Goal: Transaction & Acquisition: Register for event/course

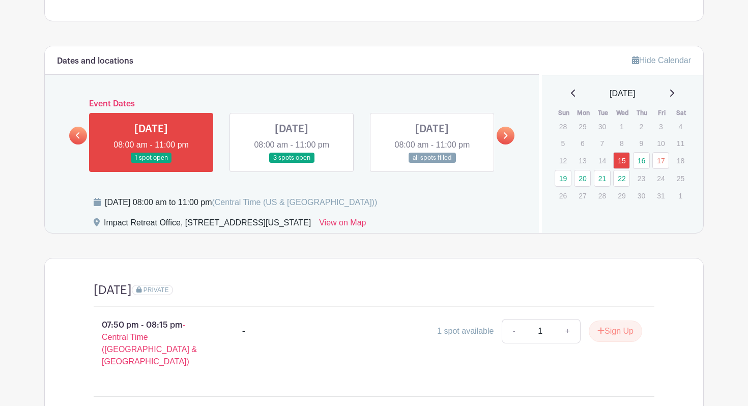
click at [506, 132] on icon at bounding box center [505, 136] width 5 height 8
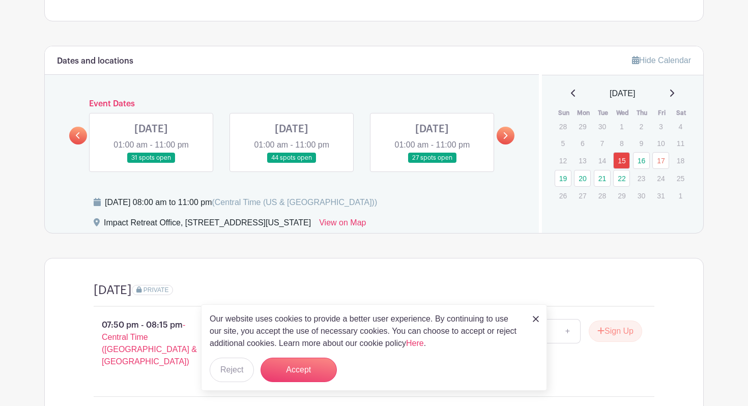
click at [535, 318] on img at bounding box center [536, 319] width 6 height 6
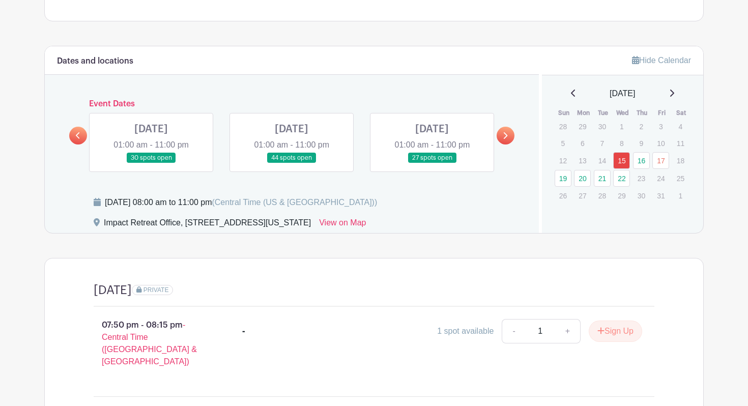
click at [151, 163] on link at bounding box center [151, 163] width 0 height 0
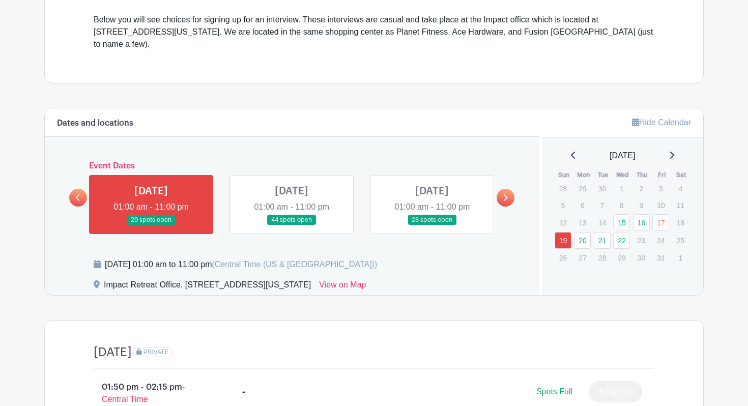
scroll to position [328, 0]
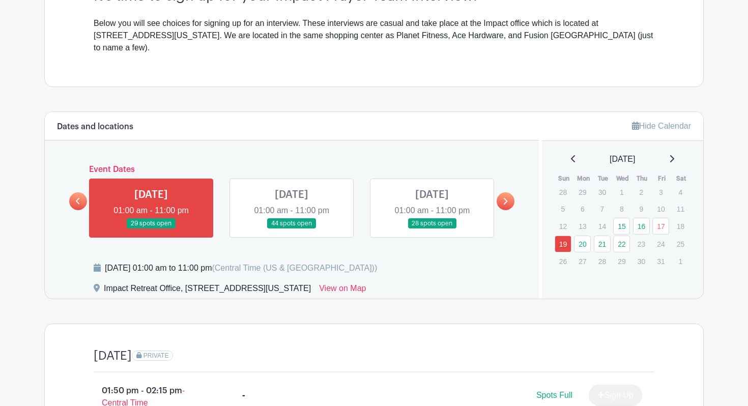
click at [291, 229] on link at bounding box center [291, 229] width 0 height 0
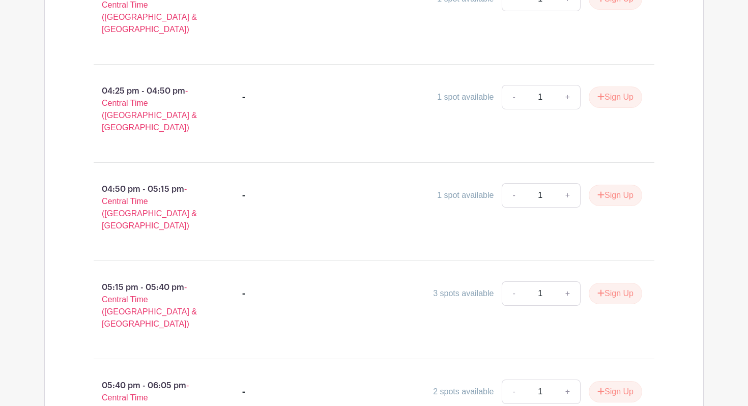
scroll to position [1412, 0]
click at [607, 283] on button "Sign Up" at bounding box center [614, 293] width 53 height 21
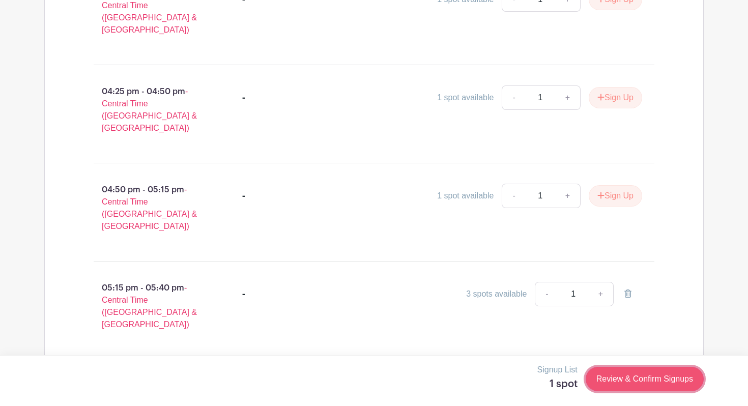
click at [628, 381] on link "Review & Confirm Signups" at bounding box center [644, 379] width 118 height 24
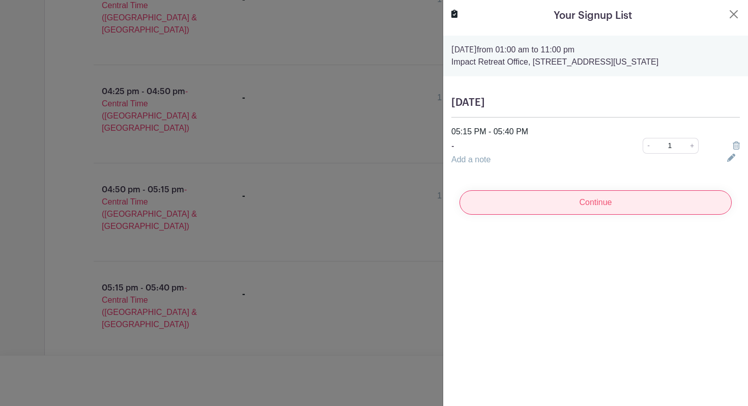
click at [634, 202] on input "Continue" at bounding box center [595, 202] width 272 height 24
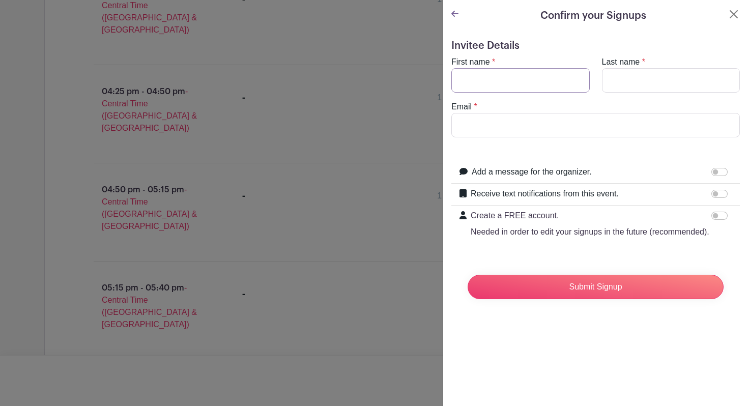
click at [513, 70] on input "First name" at bounding box center [520, 80] width 138 height 24
type input "Kristen"
type input "Hibert"
drag, startPoint x: 501, startPoint y: 124, endPoint x: 447, endPoint y: 122, distance: 55.0
click at [447, 122] on div "Email * hibertkristen@gmail.com" at bounding box center [595, 119] width 301 height 37
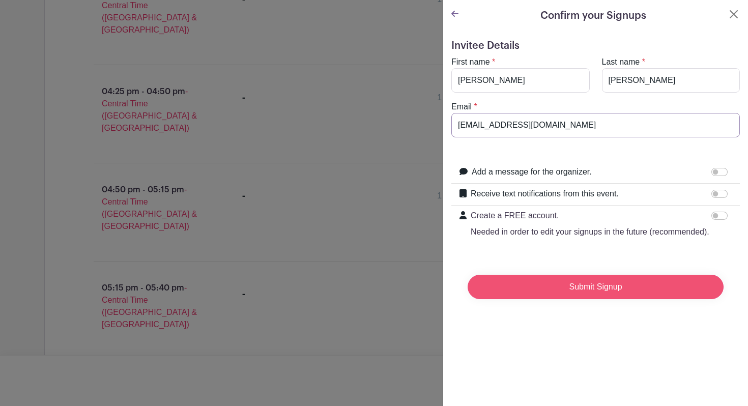
type input "kristenhib@gmail.com"
click at [527, 294] on input "Submit Signup" at bounding box center [595, 287] width 256 height 24
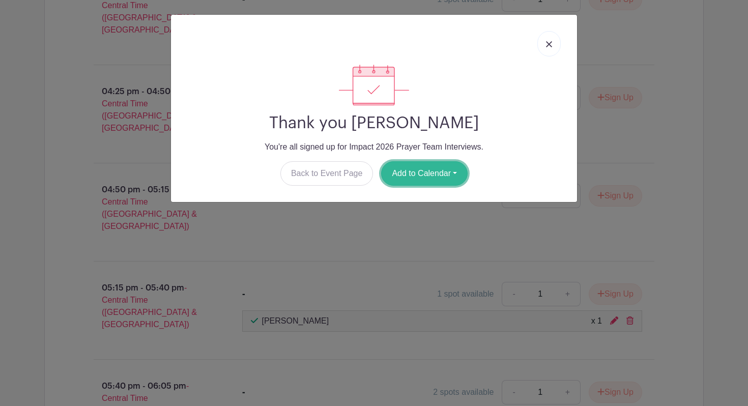
click at [414, 178] on button "Add to Calendar" at bounding box center [424, 173] width 86 height 24
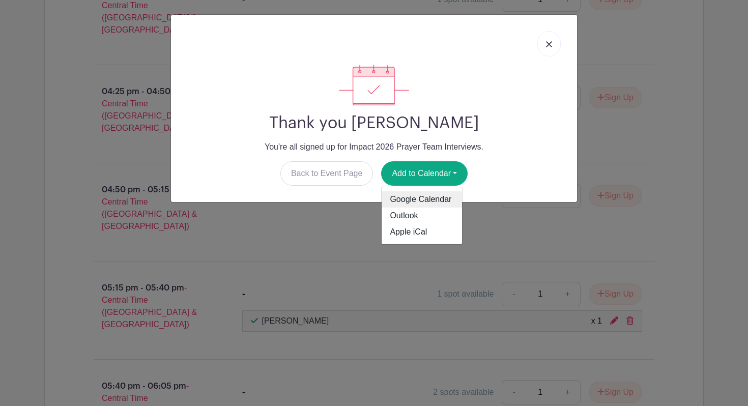
click at [420, 201] on link "Google Calendar" at bounding box center [421, 199] width 80 height 16
